Goal: Task Accomplishment & Management: Manage account settings

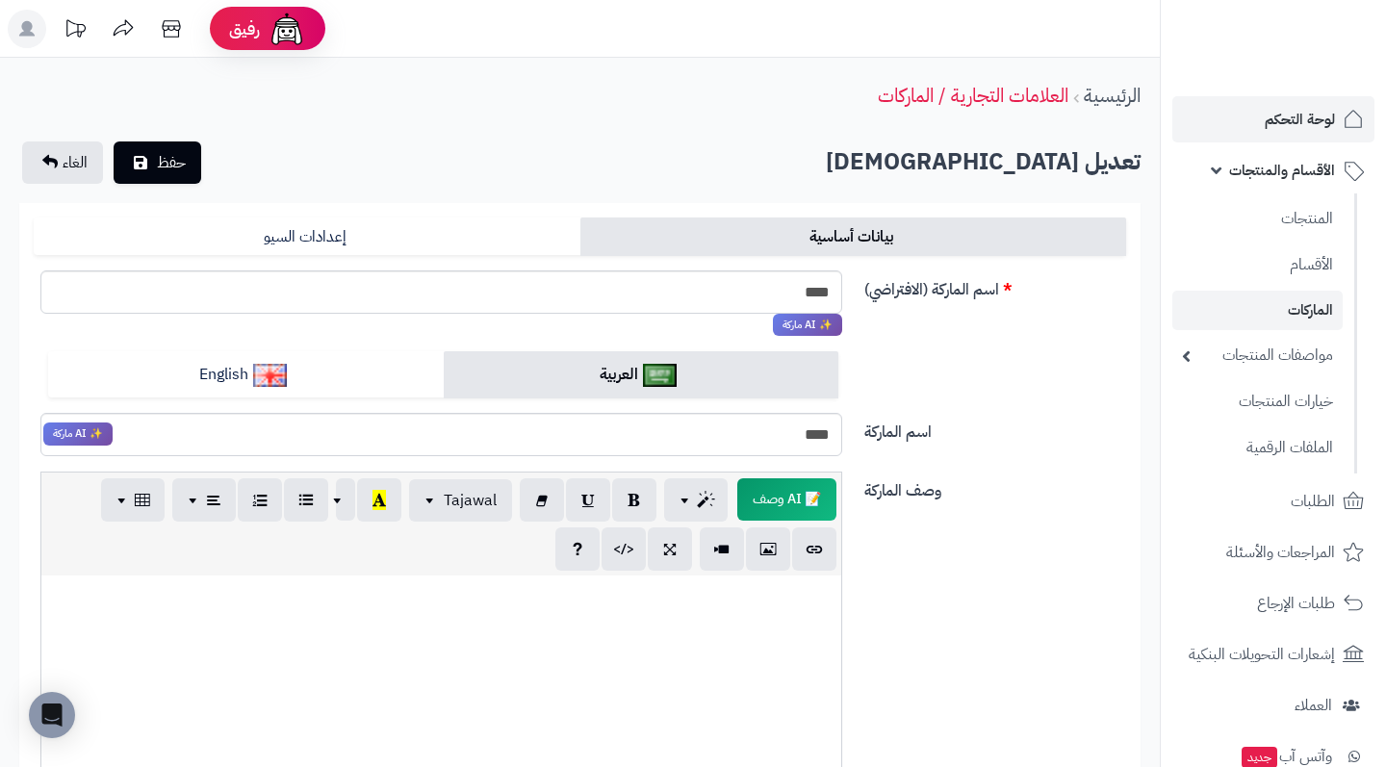
click at [1293, 126] on span "لوحة التحكم" at bounding box center [1300, 119] width 70 height 27
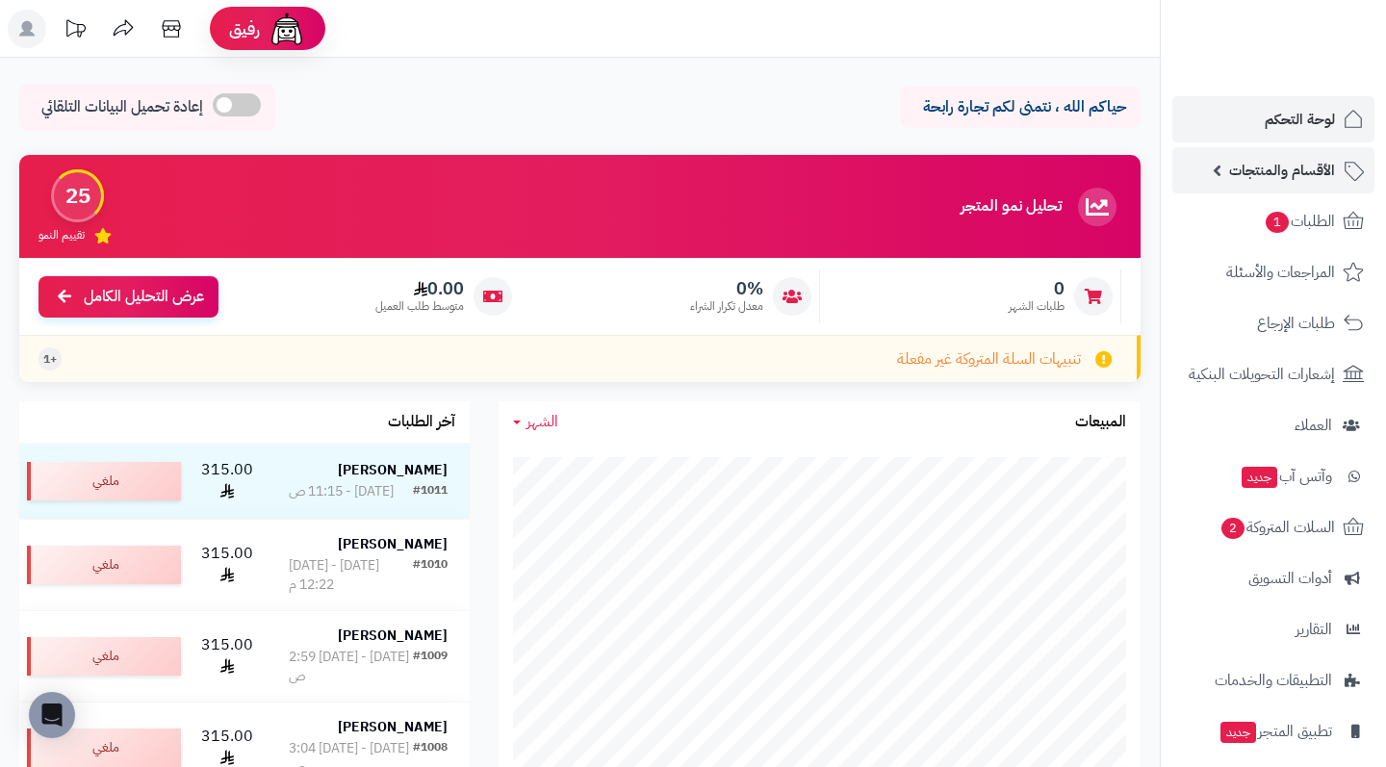
click at [1313, 169] on span "الأقسام والمنتجات" at bounding box center [1282, 170] width 106 height 27
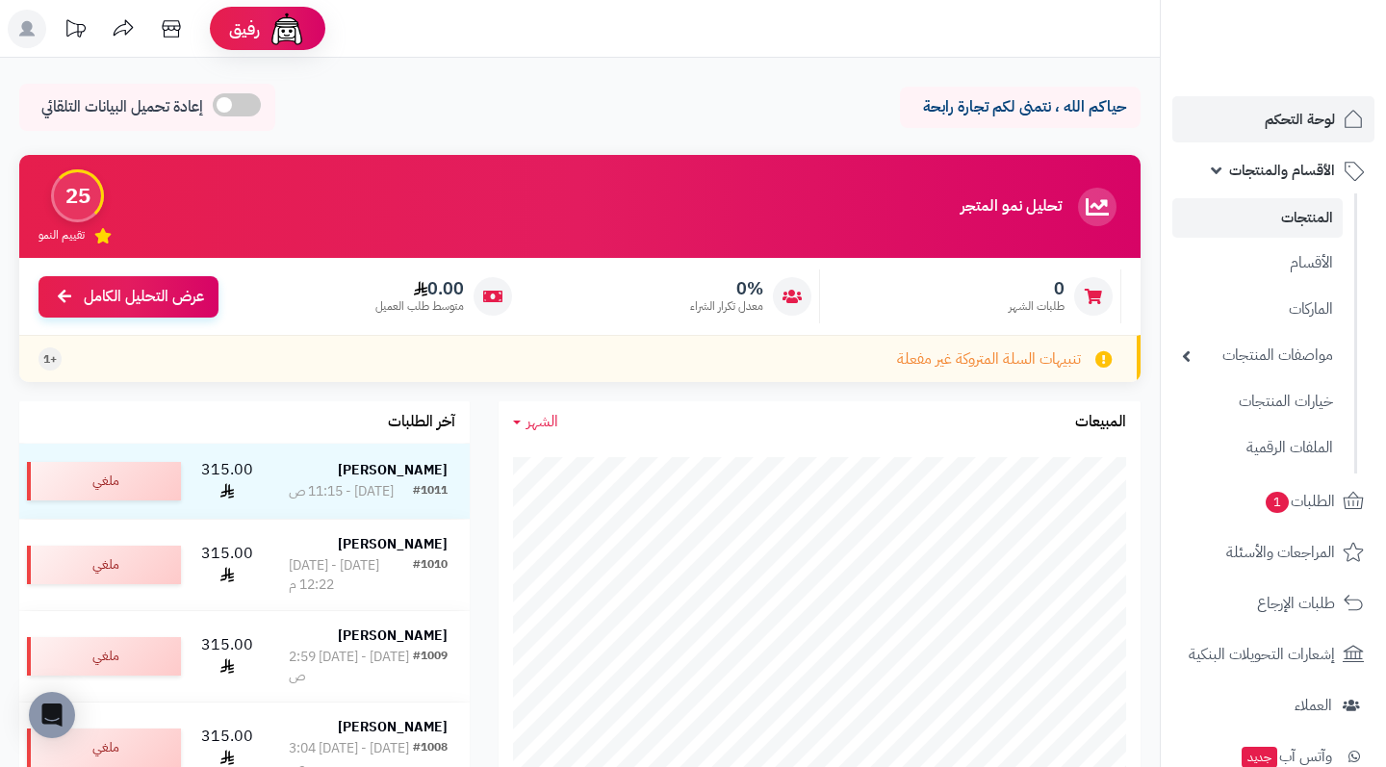
click at [1303, 224] on link "المنتجات" at bounding box center [1257, 217] width 170 height 39
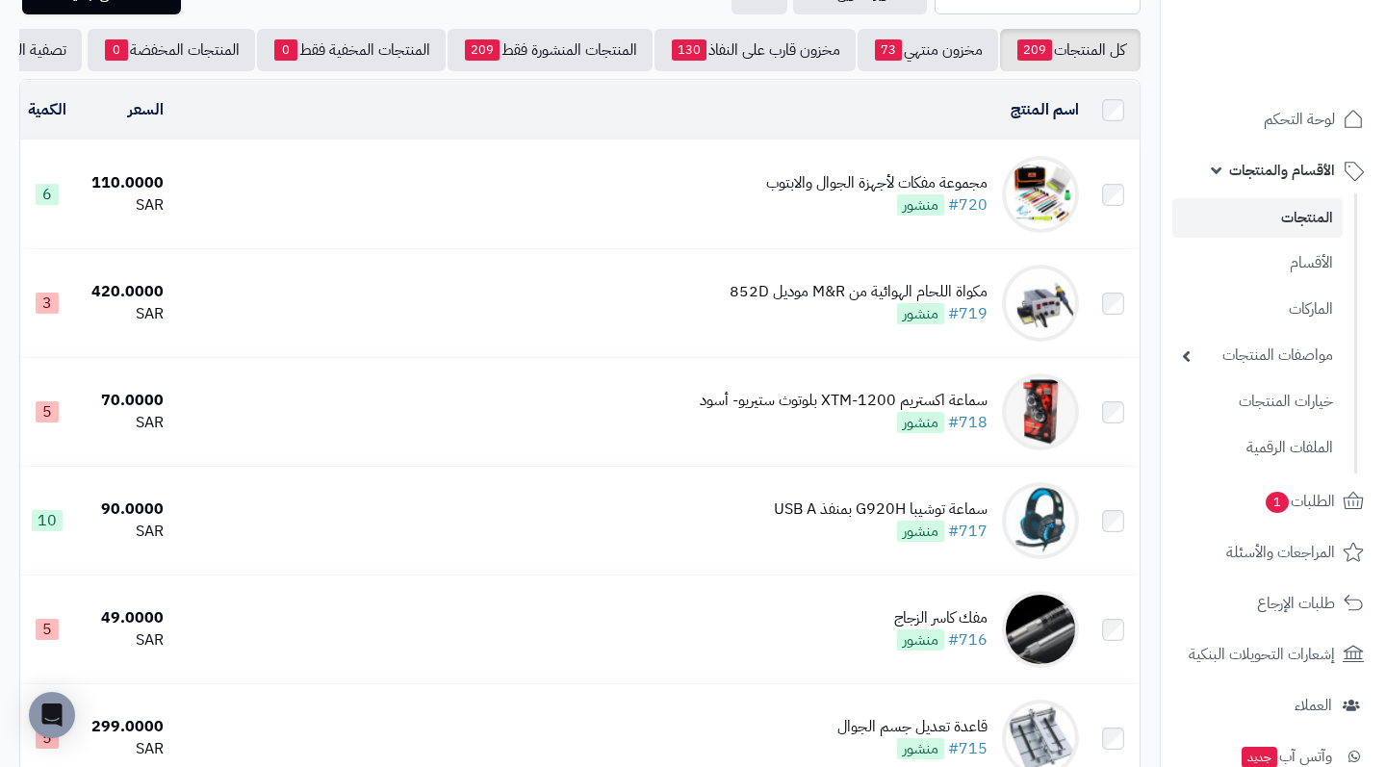
scroll to position [128, 0]
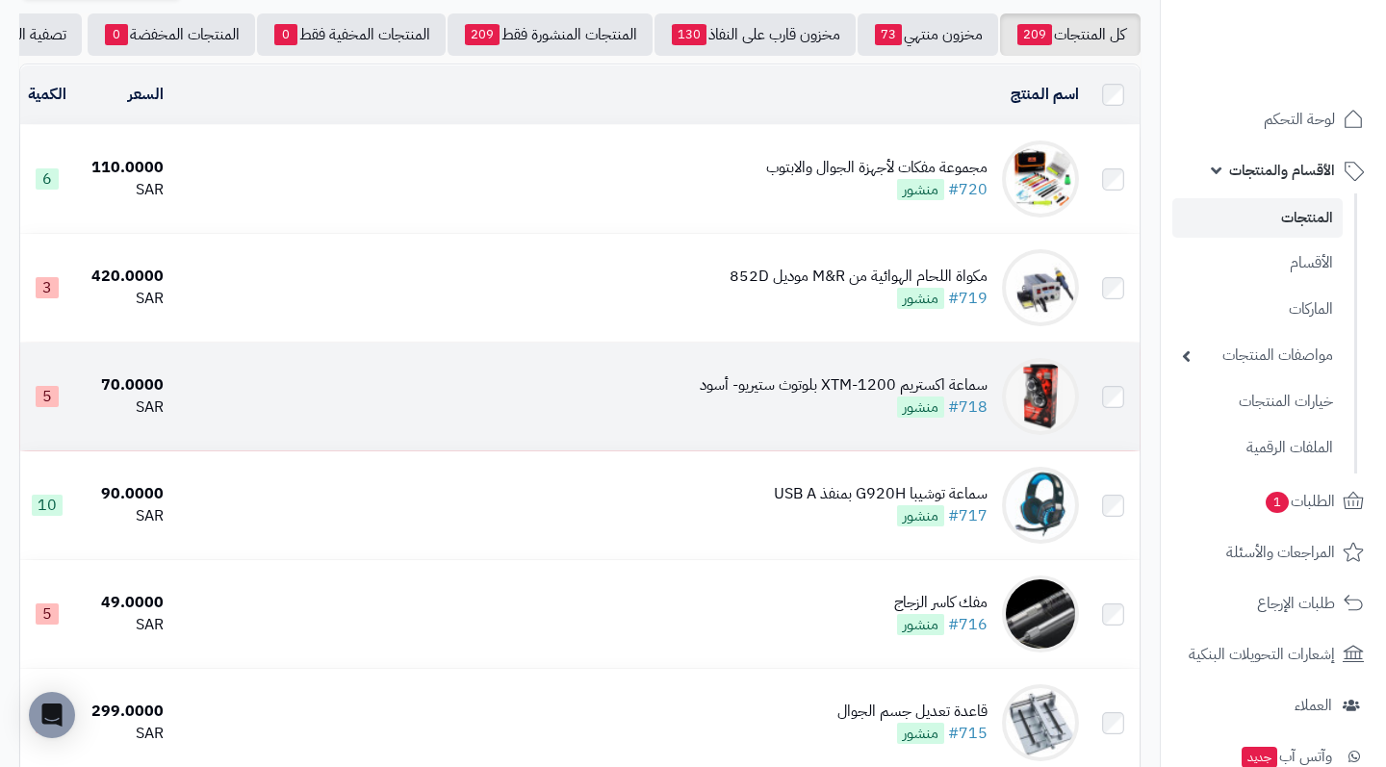
click at [575, 396] on td "سماعة اكستريم XTM-1200 بلوتوث ستيريو- أسود #718 منشور" at bounding box center [628, 397] width 915 height 108
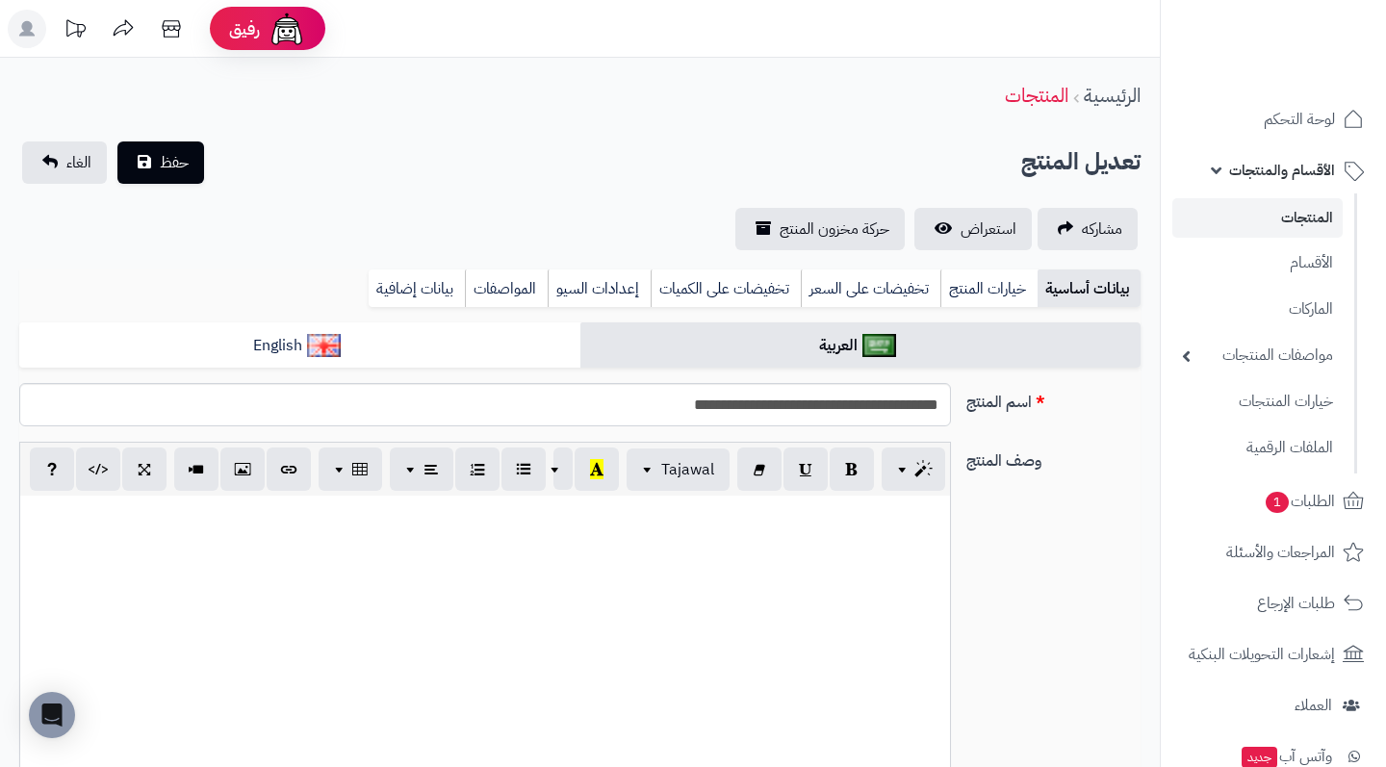
select select
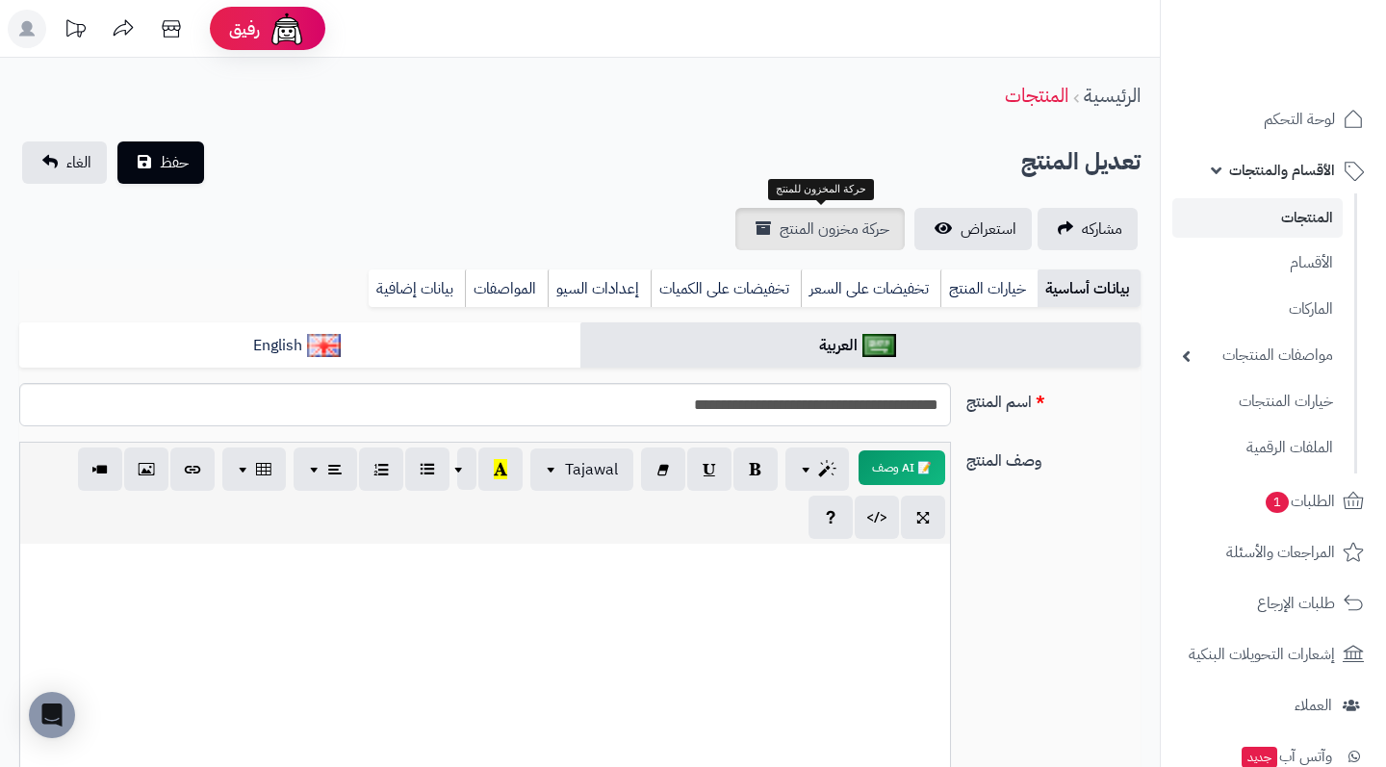
click at [817, 234] on span "حركة مخزون المنتج" at bounding box center [835, 229] width 110 height 23
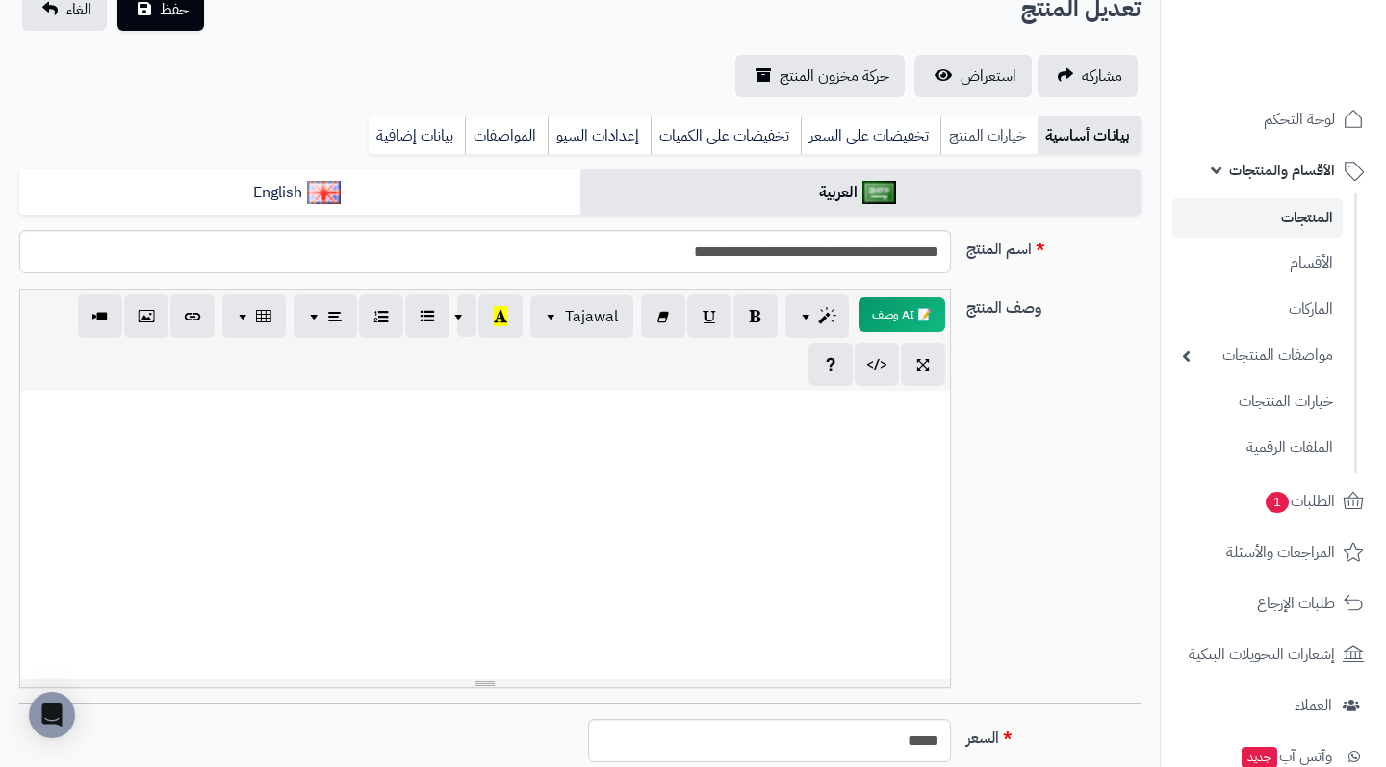
scroll to position [122, -1]
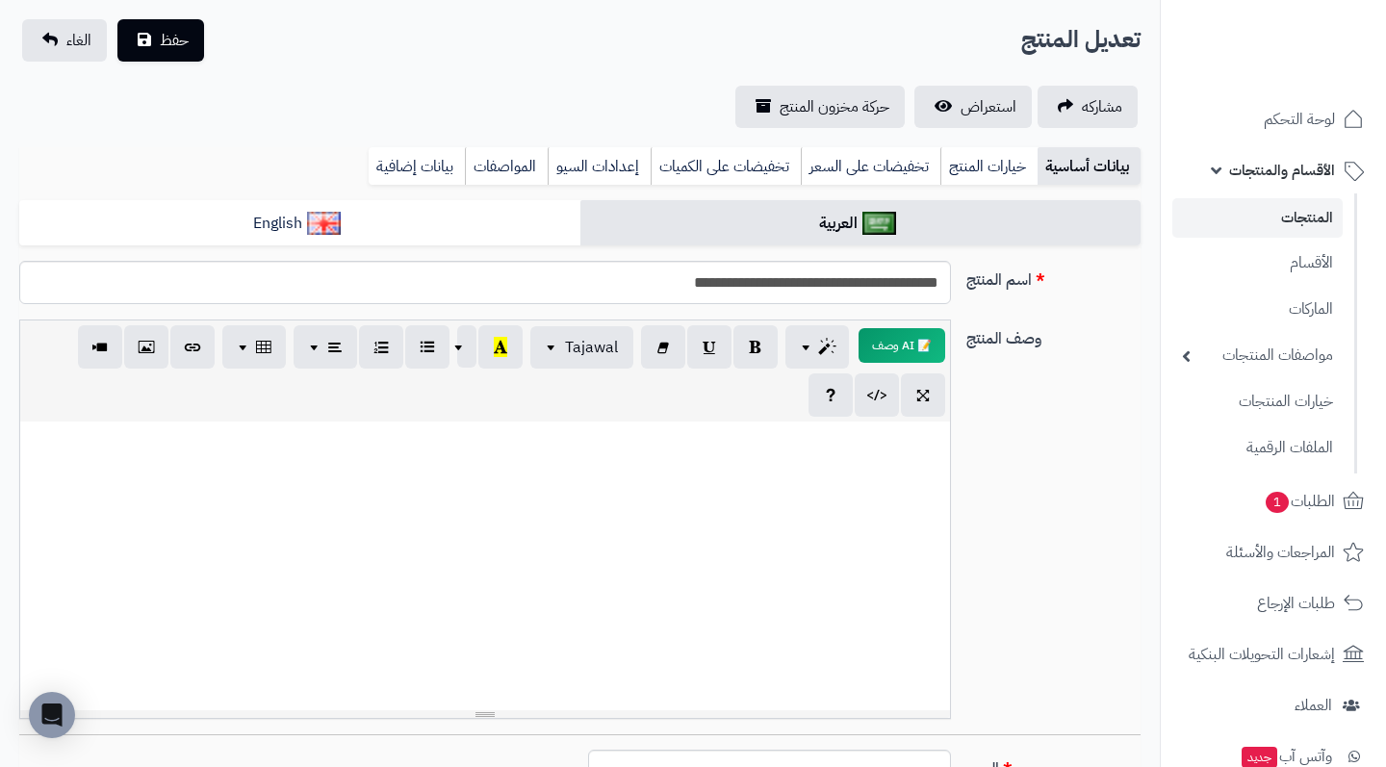
click at [1286, 227] on link "المنتجات" at bounding box center [1257, 217] width 170 height 39
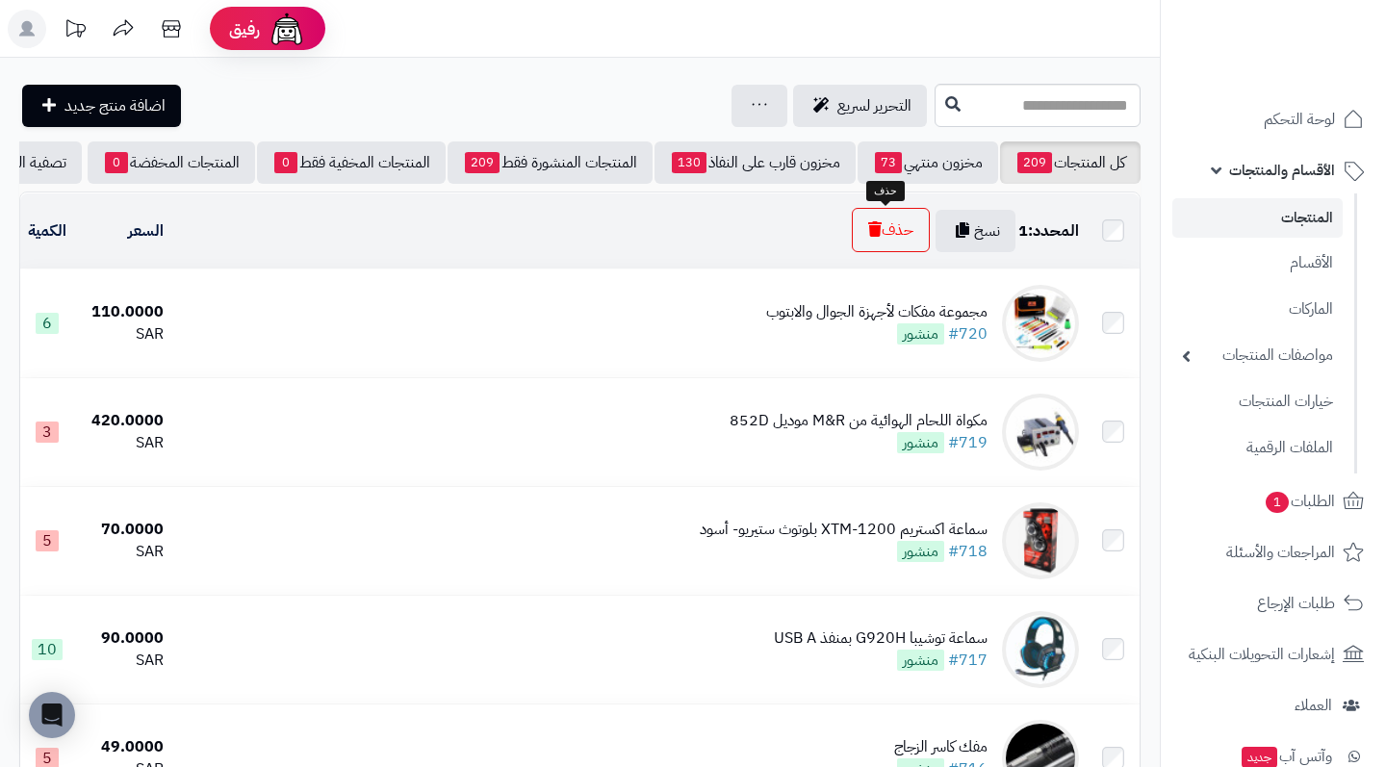
click at [889, 235] on button "حذف" at bounding box center [891, 230] width 78 height 44
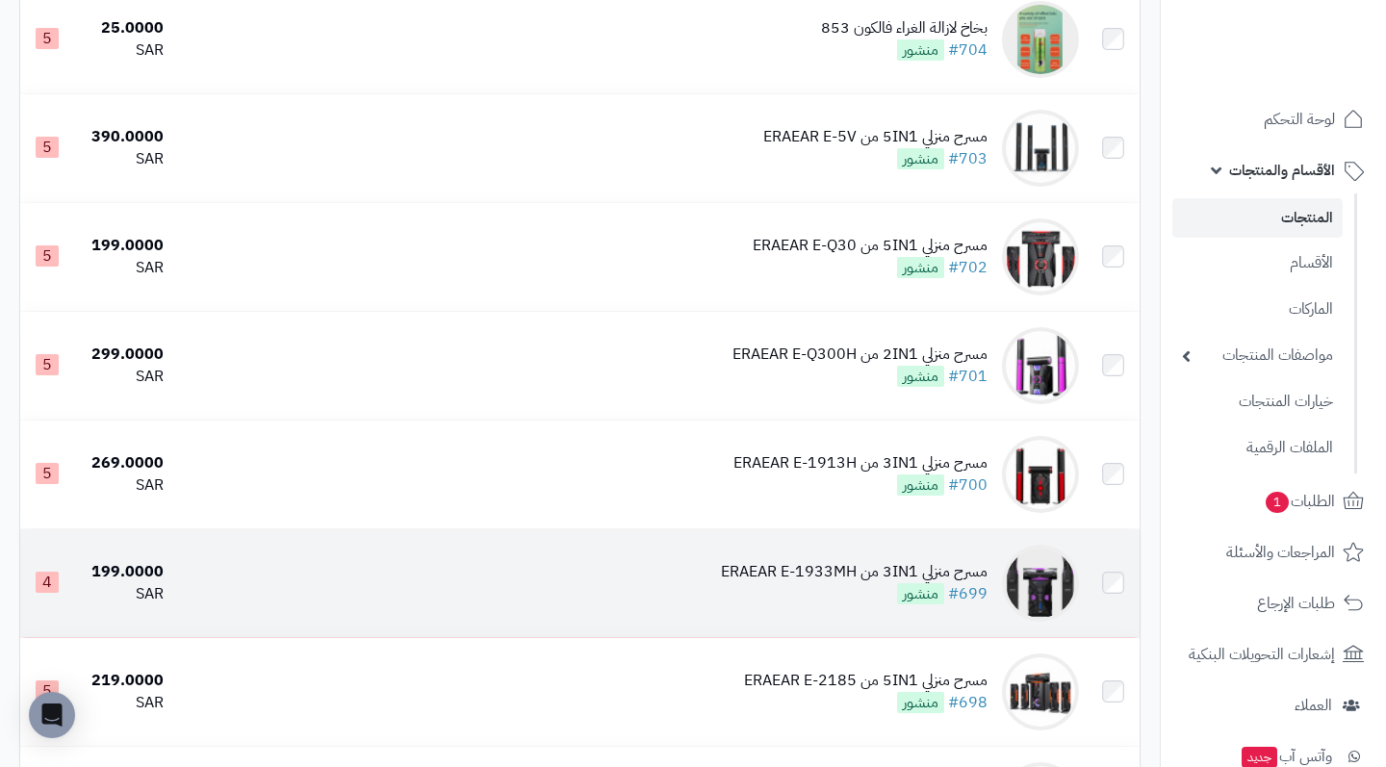
scroll to position [1978, 0]
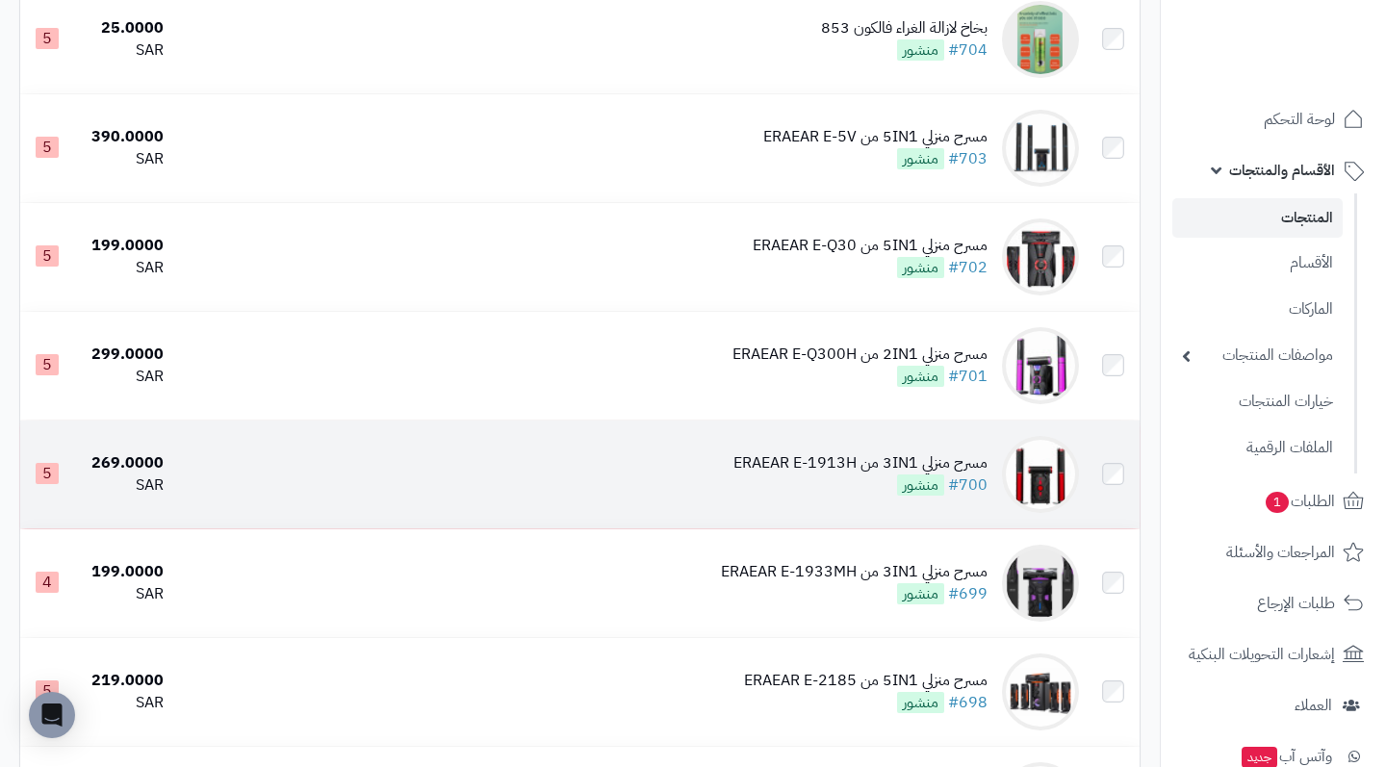
click at [1105, 493] on td at bounding box center [1113, 475] width 53 height 108
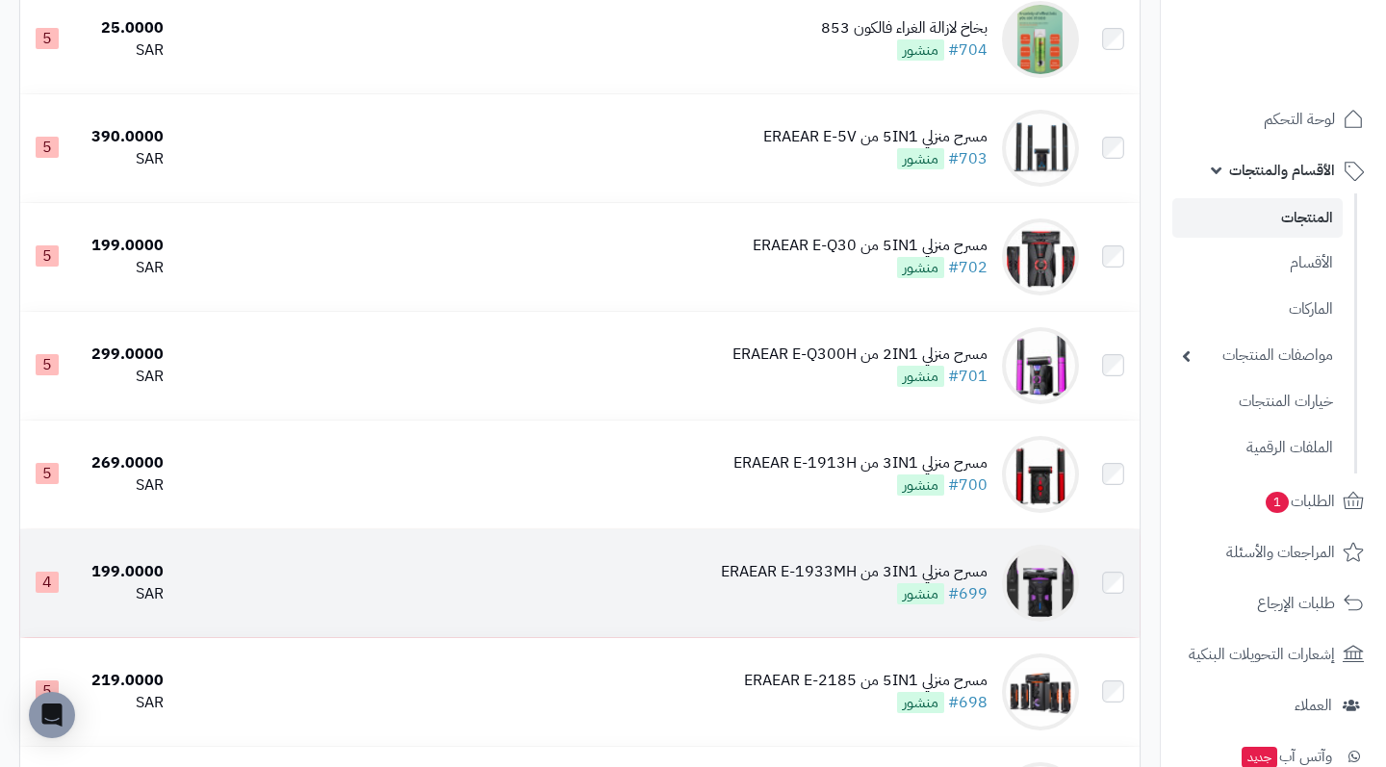
click at [1104, 592] on td at bounding box center [1113, 583] width 53 height 108
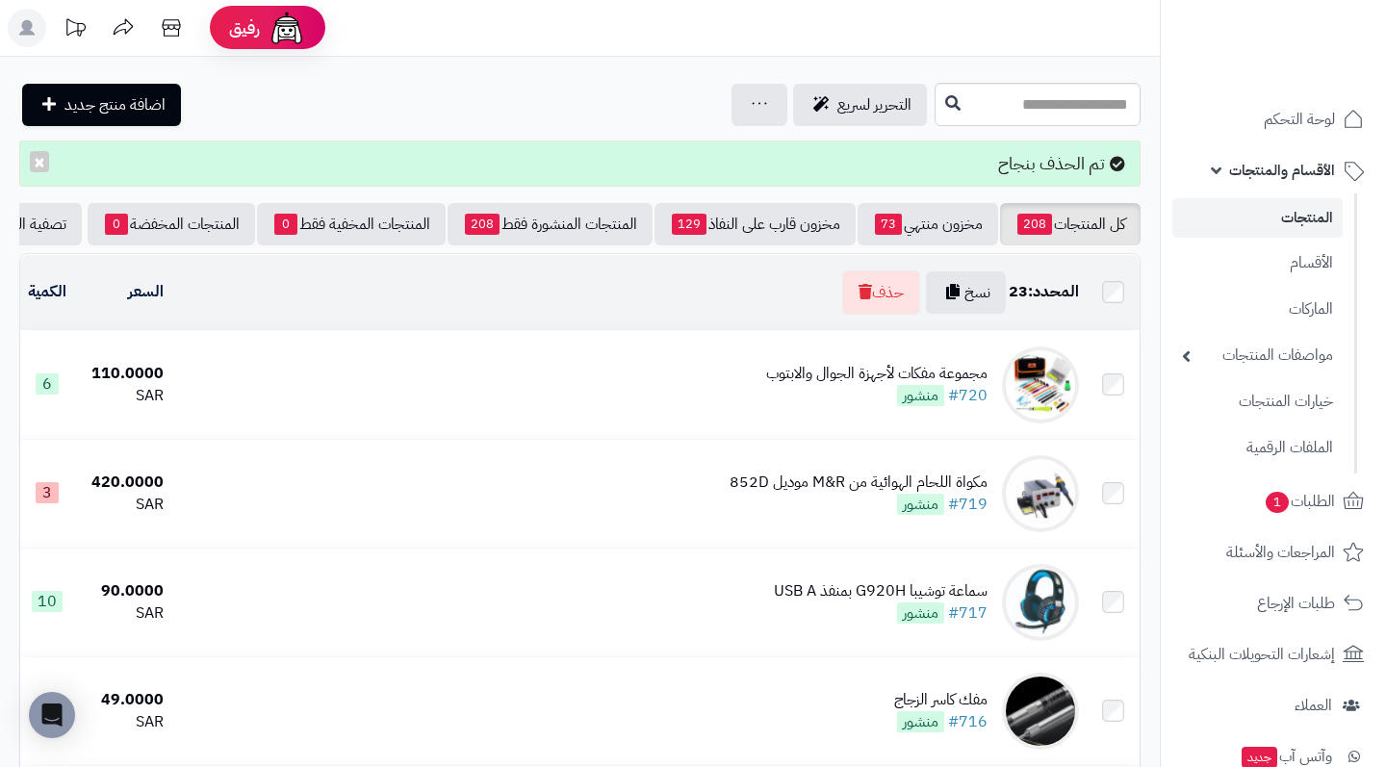
scroll to position [0, 0]
click at [893, 294] on button "حذف" at bounding box center [881, 292] width 78 height 44
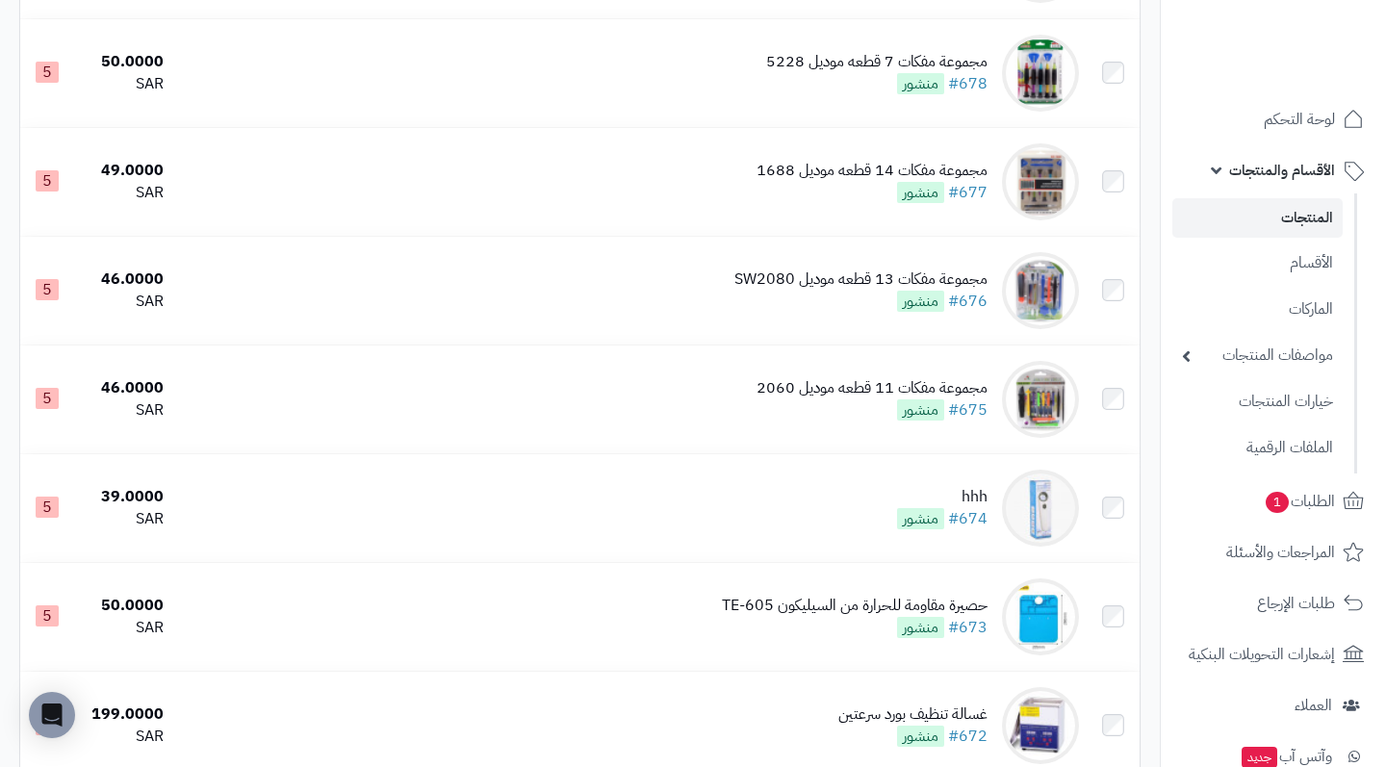
scroll to position [3161, 0]
